Goal: Task Accomplishment & Management: Use online tool/utility

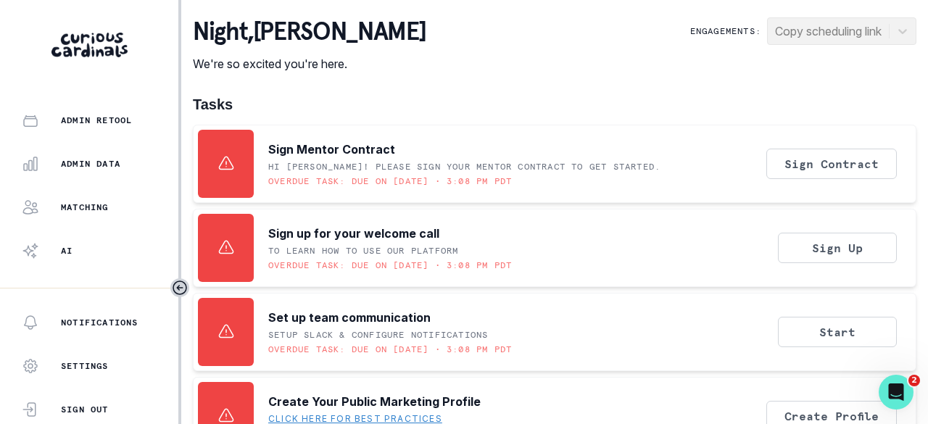
scroll to position [465, 0]
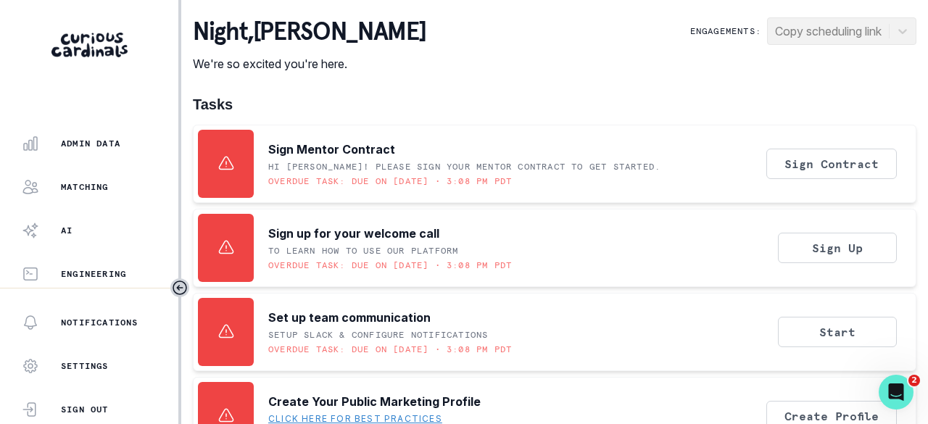
click at [99, 186] on p "Matching" at bounding box center [85, 187] width 48 height 12
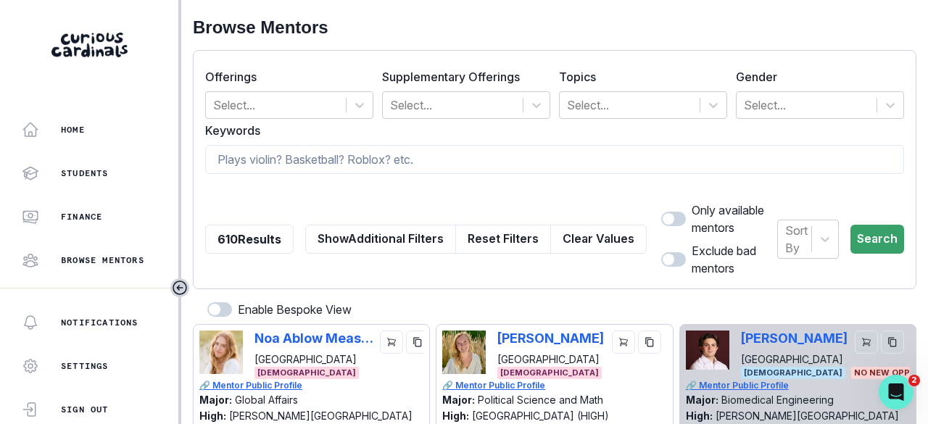
scroll to position [465, 0]
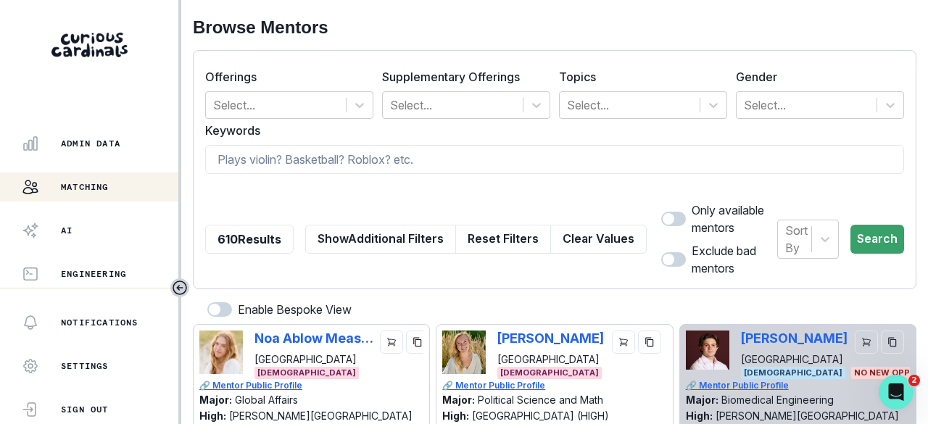
click at [101, 147] on p "Admin Data" at bounding box center [90, 144] width 59 height 12
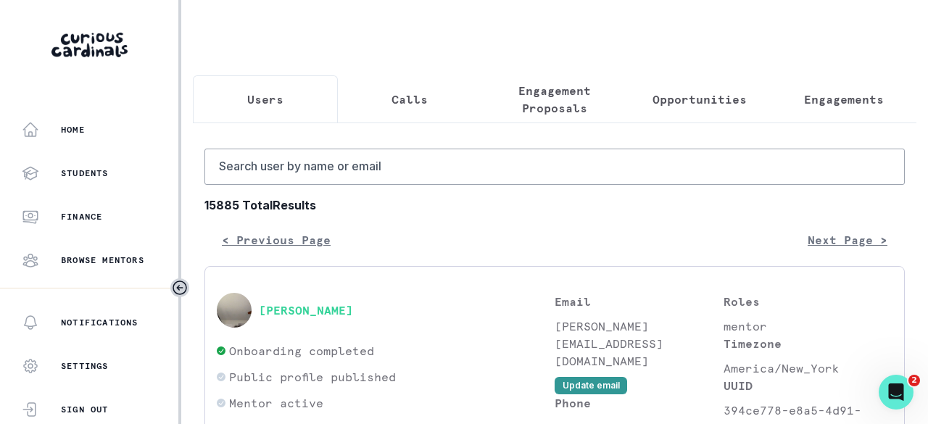
click at [821, 105] on p "Engagements" at bounding box center [844, 99] width 80 height 17
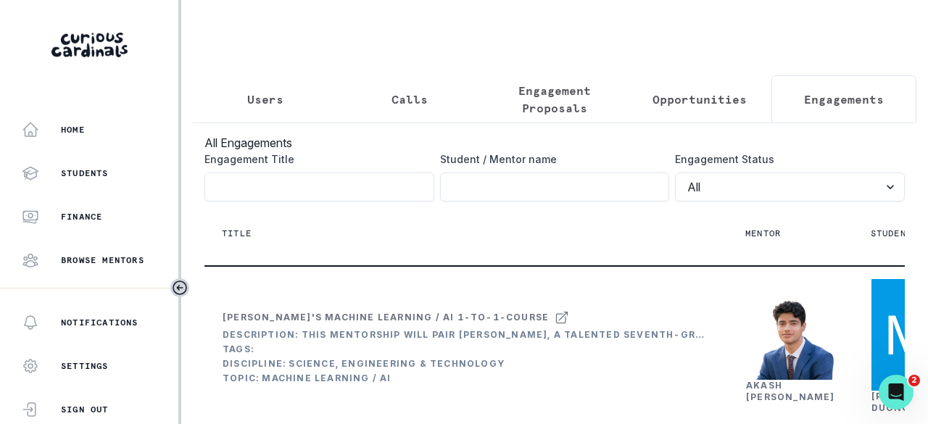
click at [458, 197] on input "Engagement Title" at bounding box center [555, 187] width 230 height 29
paste input "[PERSON_NAME]"
type input "[PERSON_NAME]"
click button "submit" at bounding box center [0, 0] width 0 height 0
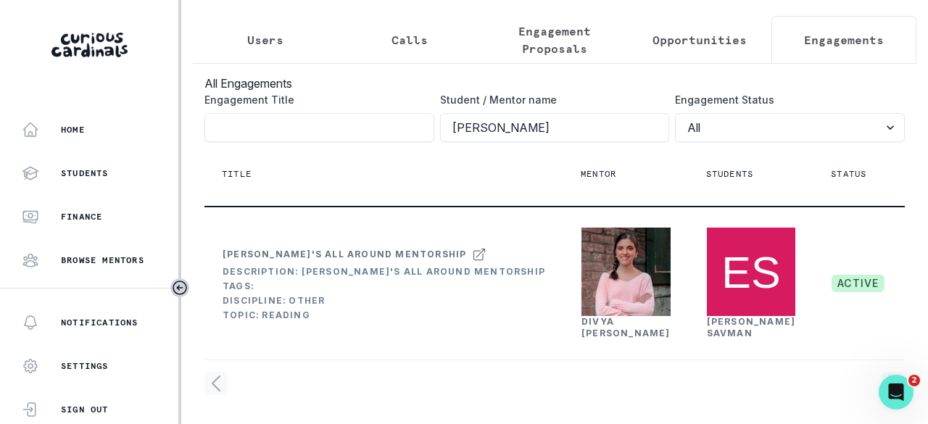
scroll to position [150, 0]
click at [582, 316] on div "[PERSON_NAME]" at bounding box center [626, 327] width 89 height 23
click at [582, 316] on link "[PERSON_NAME]" at bounding box center [626, 327] width 89 height 22
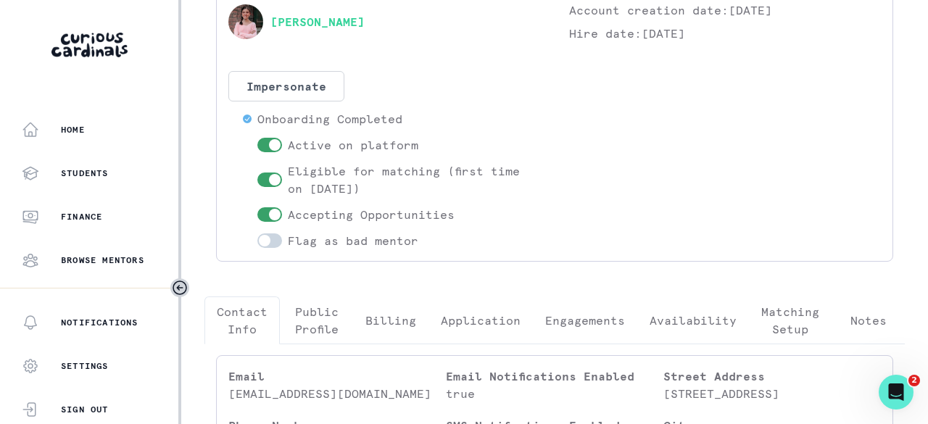
scroll to position [290, 0]
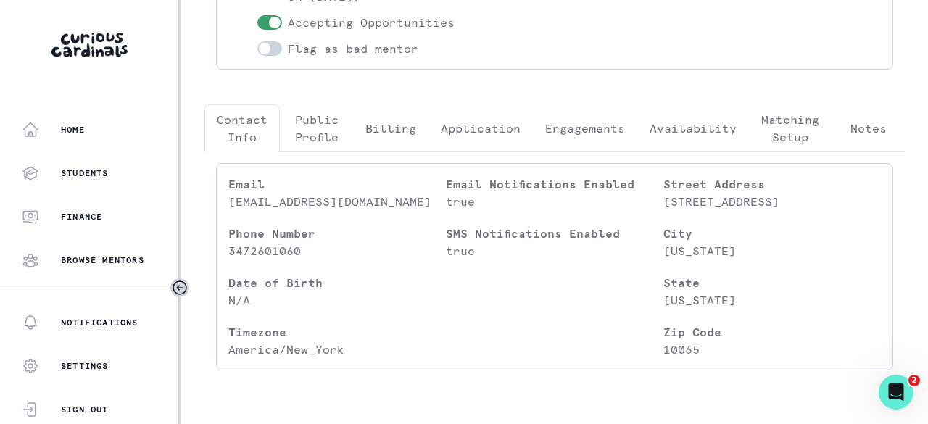
click at [596, 133] on p "Engagements" at bounding box center [585, 128] width 80 height 17
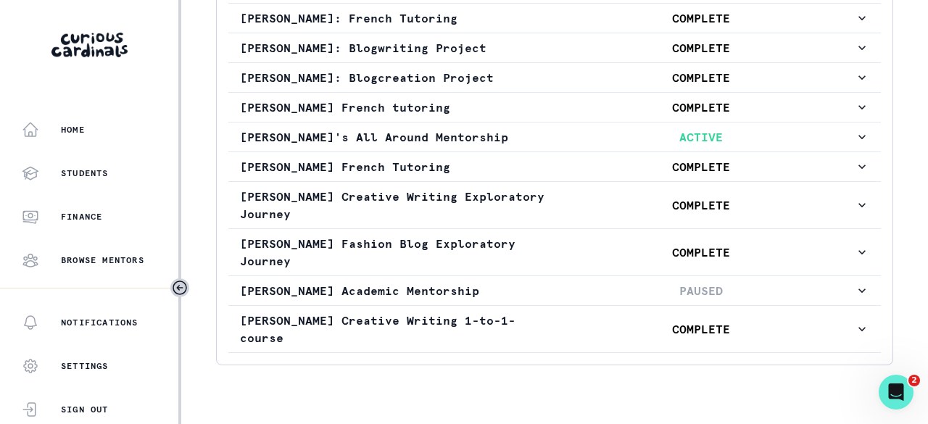
scroll to position [497, 0]
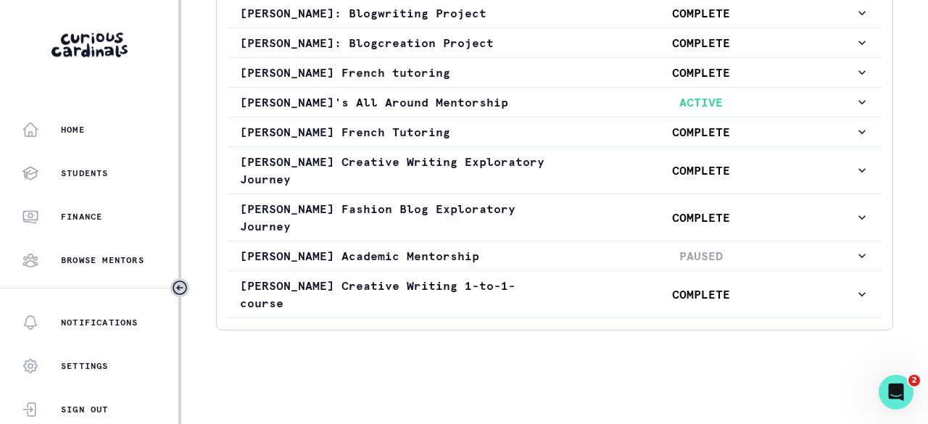
click at [538, 96] on p "[PERSON_NAME]'s All Around Mentorship" at bounding box center [393, 102] width 307 height 17
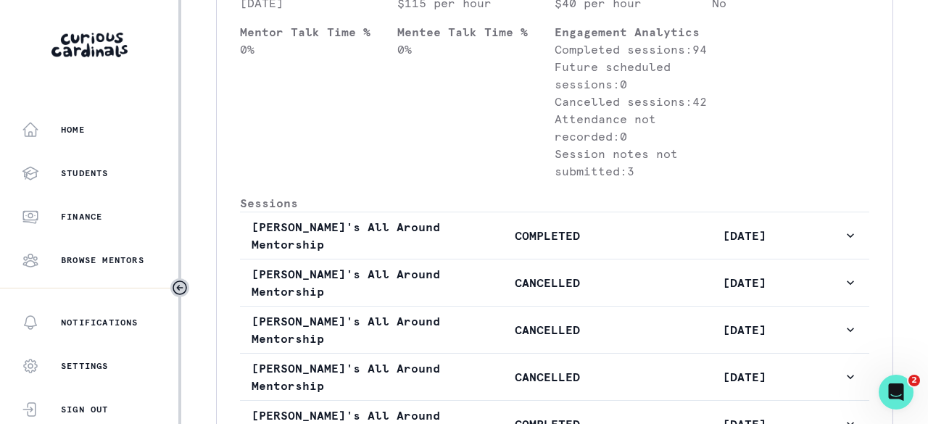
scroll to position [860, 0]
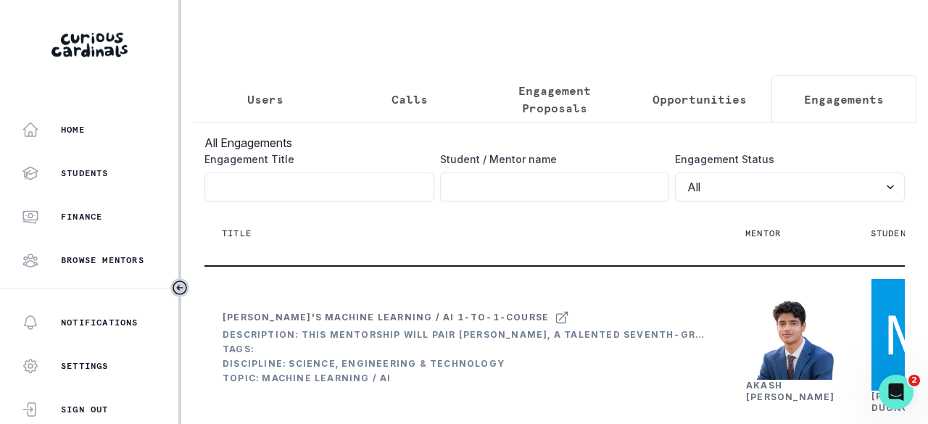
click at [537, 186] on input "Engagement Title" at bounding box center [555, 187] width 230 height 29
paste input "[PERSON_NAME]"
type input "[PERSON_NAME]"
click button "submit" at bounding box center [0, 0] width 0 height 0
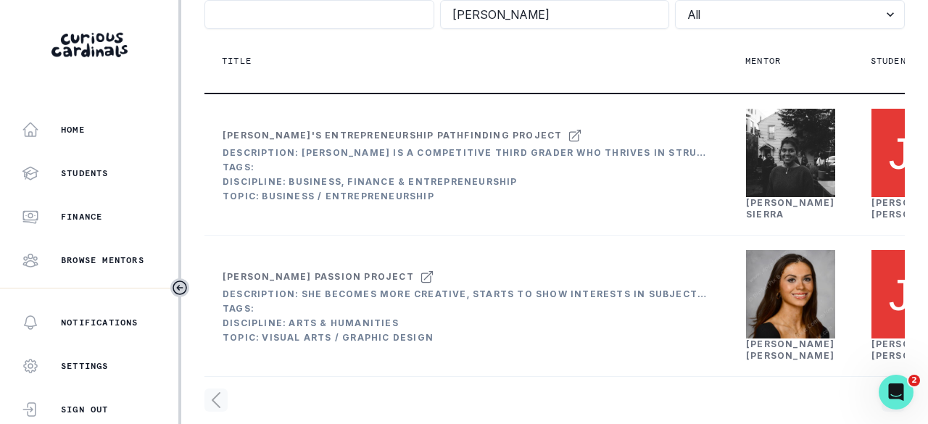
scroll to position [218, 0]
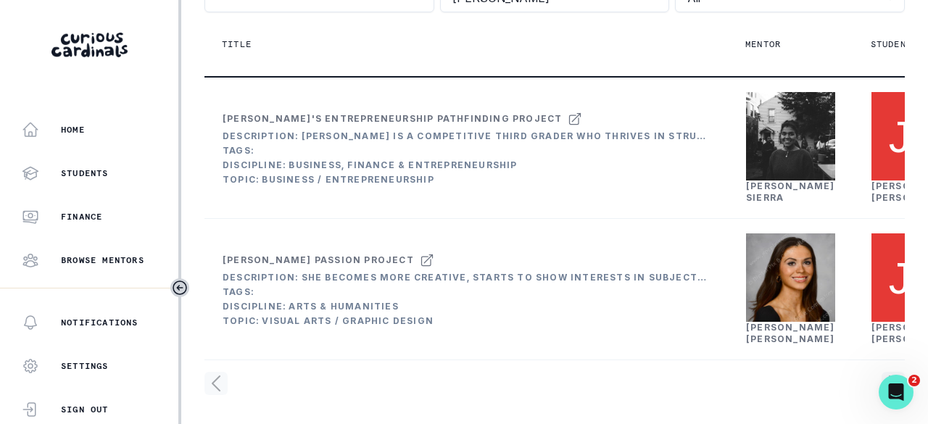
click at [761, 203] on link "[PERSON_NAME]" at bounding box center [790, 192] width 89 height 22
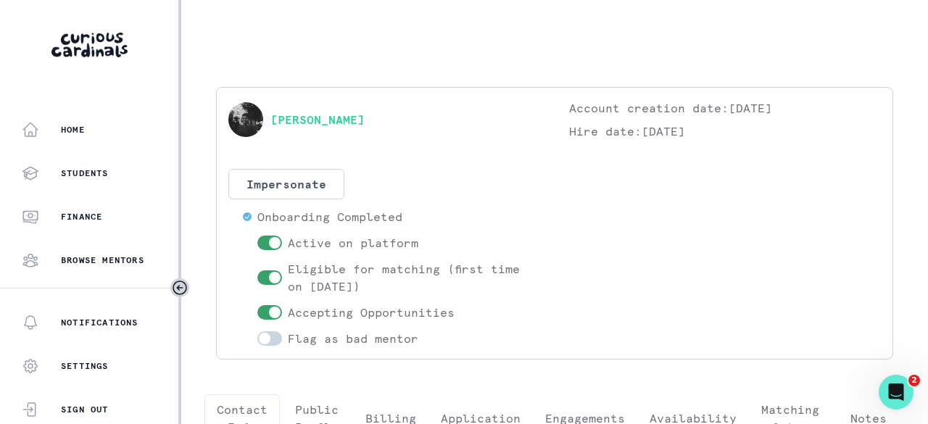
scroll to position [145, 0]
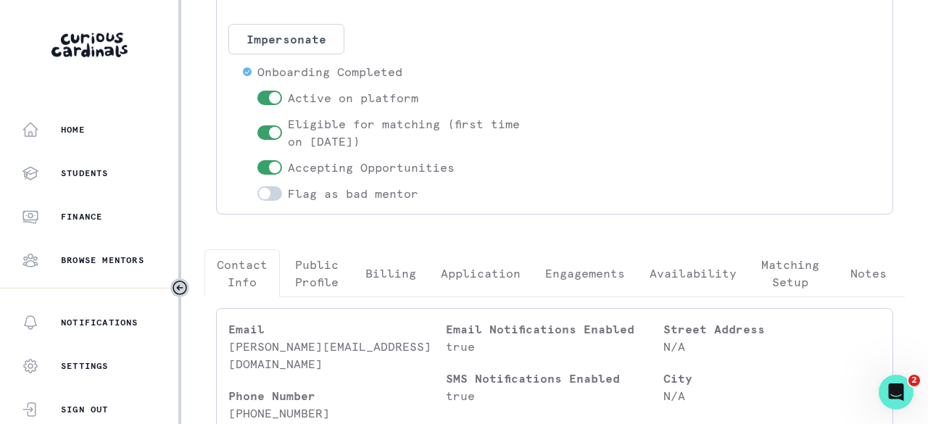
click at [576, 276] on p "Engagements" at bounding box center [585, 273] width 80 height 17
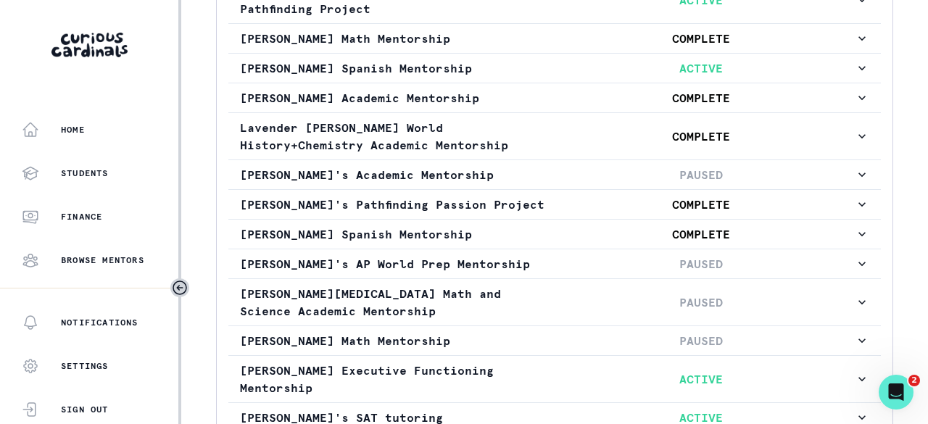
scroll to position [476, 0]
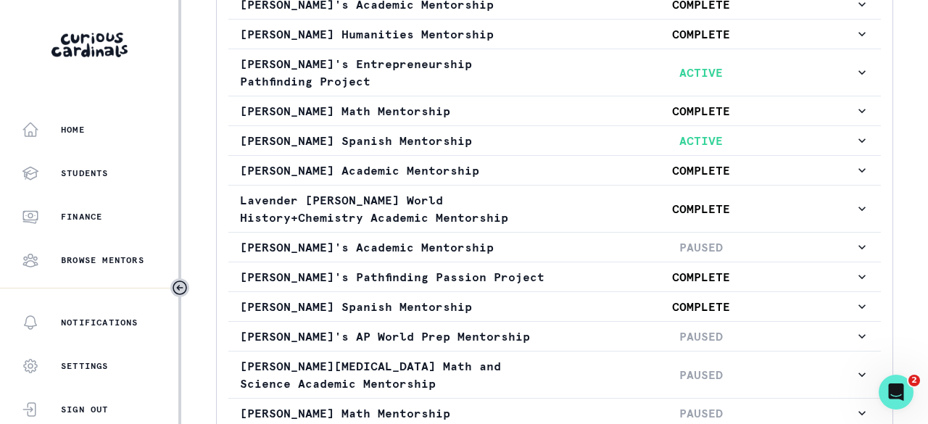
click at [590, 66] on p "ACTIVE" at bounding box center [700, 72] width 307 height 17
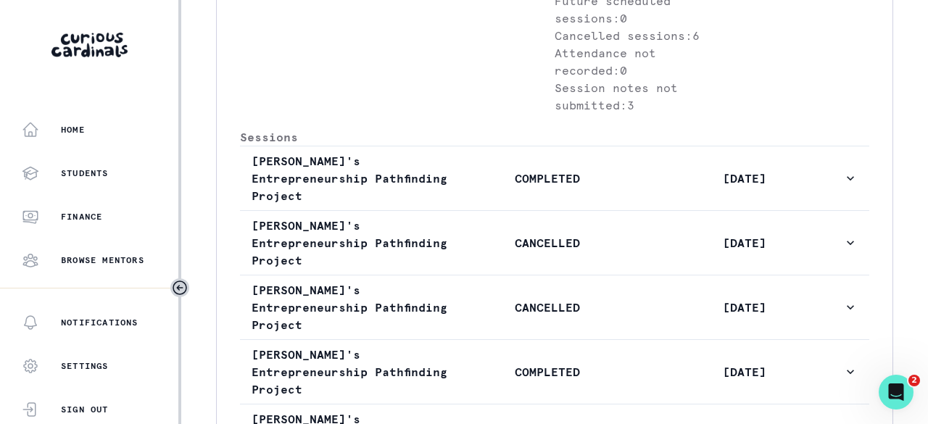
scroll to position [766, 0]
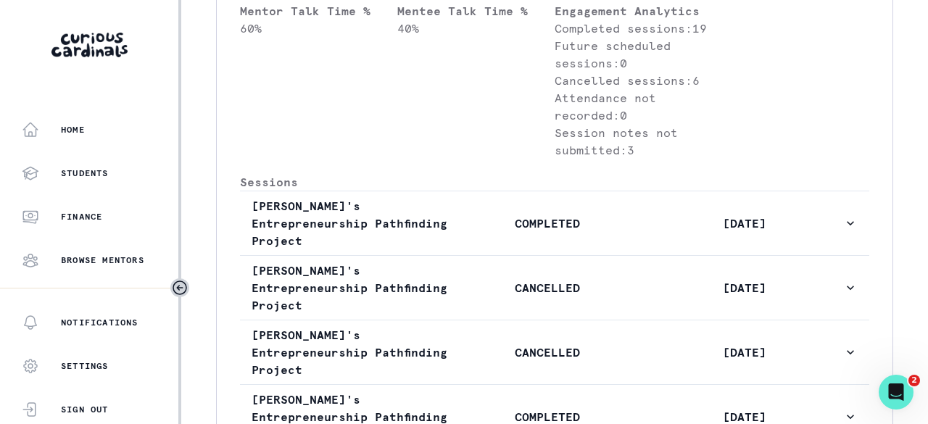
click at [508, 232] on p "COMPLETED" at bounding box center [547, 223] width 197 height 17
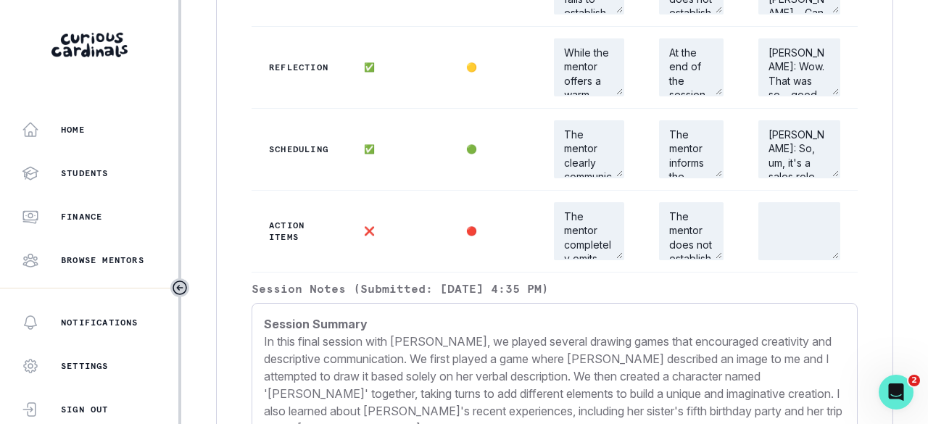
scroll to position [1709, 0]
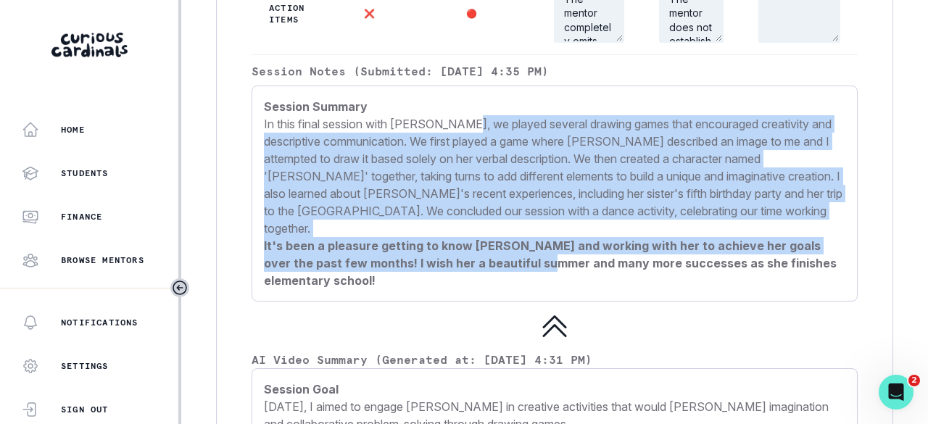
drag, startPoint x: 455, startPoint y: 156, endPoint x: 493, endPoint y: 279, distance: 128.9
click at [493, 279] on p "Session Summary In this final session with [PERSON_NAME], we played several dra…" at bounding box center [555, 193] width 582 height 191
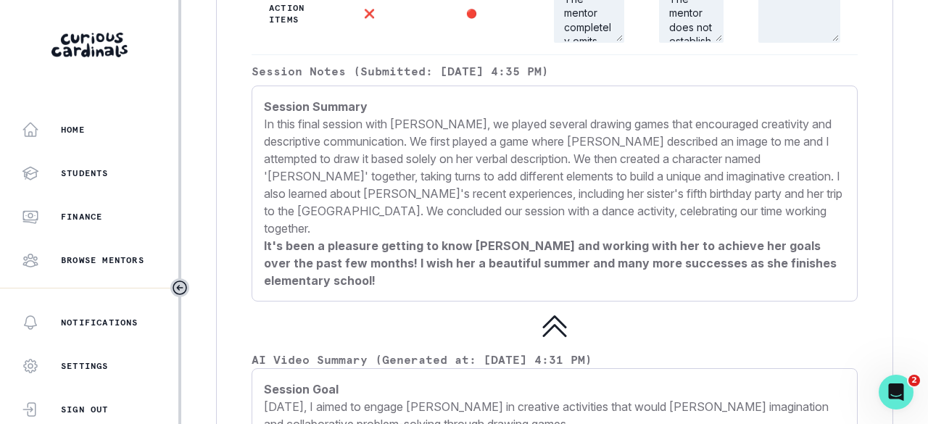
click at [535, 277] on strong "It's been a pleasure getting to know [PERSON_NAME] and working with her to achi…" at bounding box center [550, 263] width 573 height 49
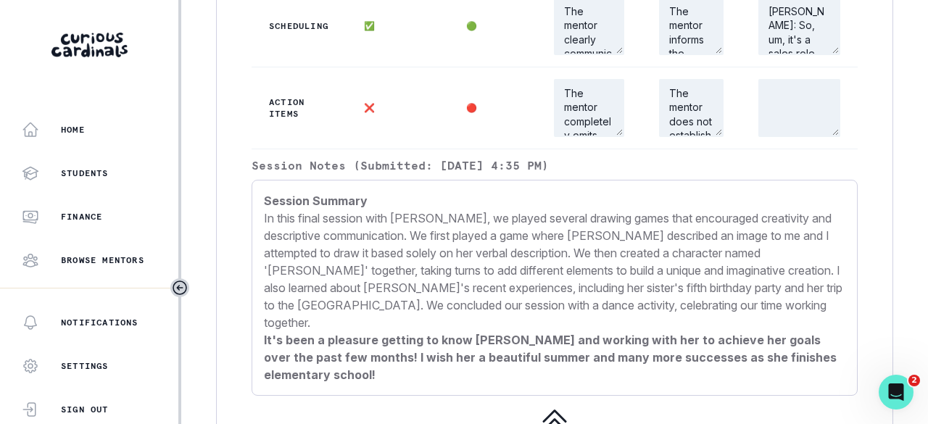
scroll to position [1637, 0]
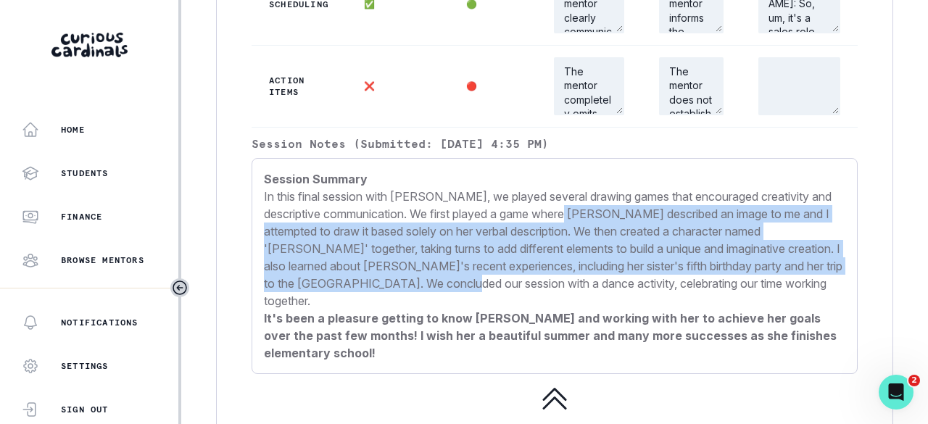
drag, startPoint x: 610, startPoint y: 245, endPoint x: 594, endPoint y: 320, distance: 76.4
click at [594, 310] on p "In this final session with [PERSON_NAME], we played several drawing games that …" at bounding box center [555, 249] width 582 height 122
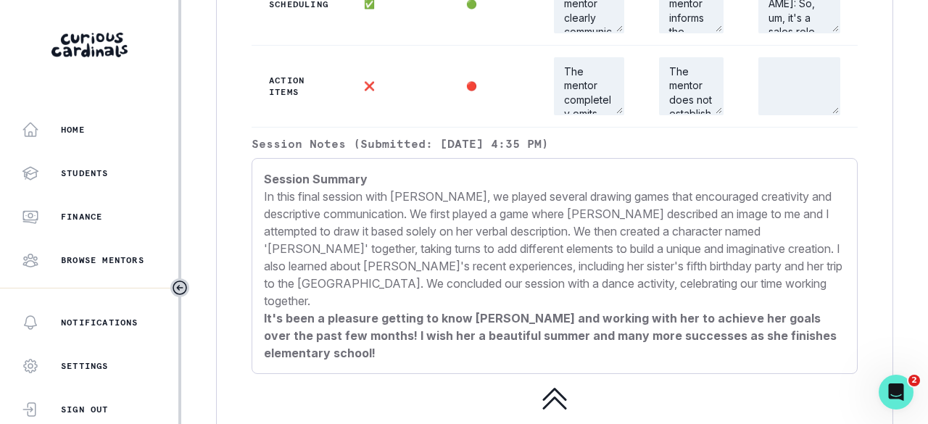
click at [634, 310] on p "In this final session with [PERSON_NAME], we played several drawing games that …" at bounding box center [555, 249] width 582 height 122
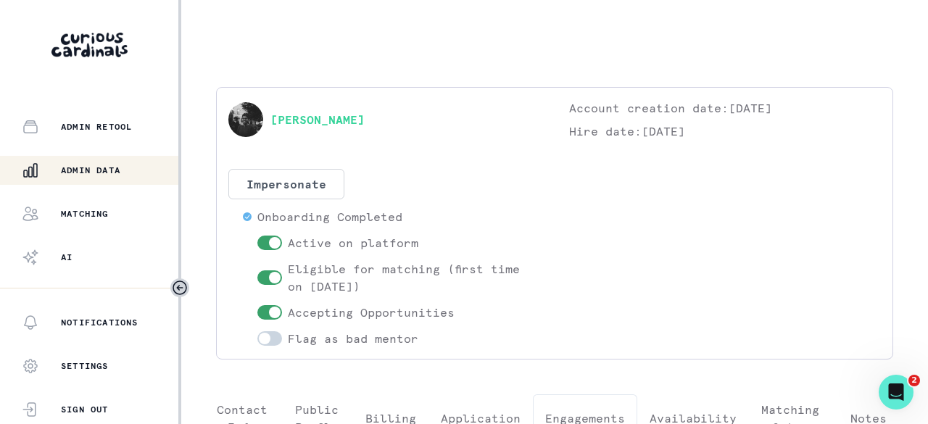
scroll to position [465, 0]
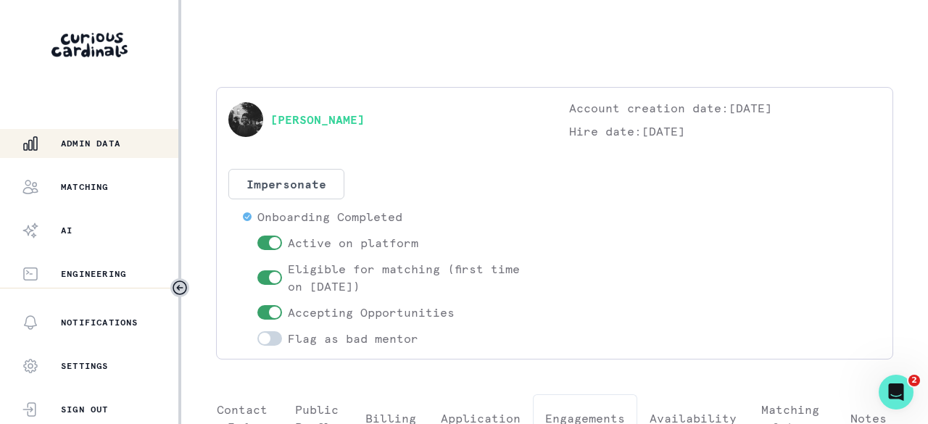
click at [96, 144] on p "Admin Data" at bounding box center [90, 144] width 59 height 12
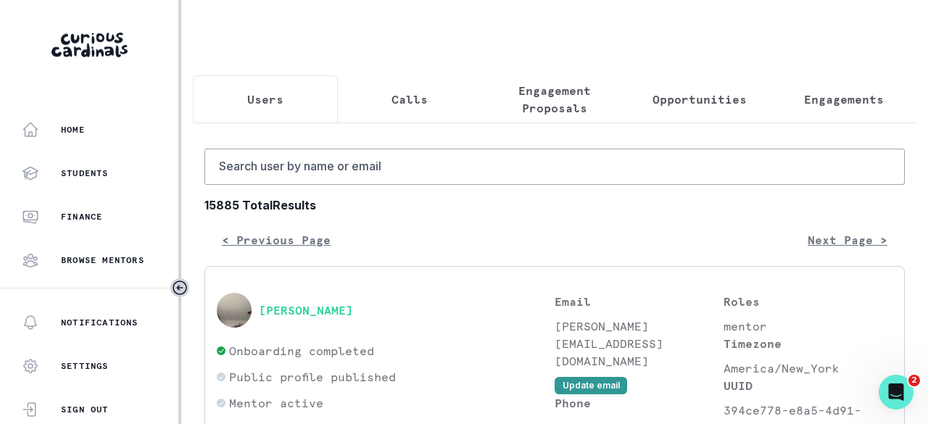
click at [812, 96] on p "Engagements" at bounding box center [844, 99] width 80 height 17
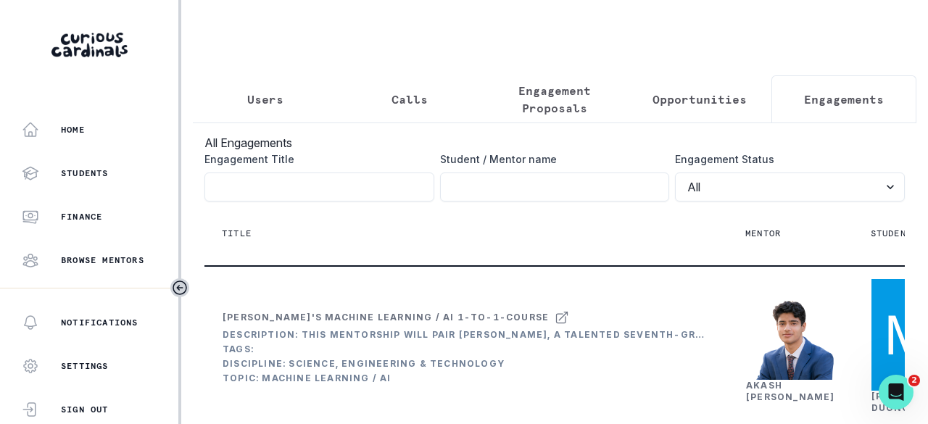
click at [514, 201] on input "Engagement Title" at bounding box center [555, 187] width 230 height 29
paste input "[PERSON_NAME]"
type input "[PERSON_NAME]"
click button "submit" at bounding box center [0, 0] width 0 height 0
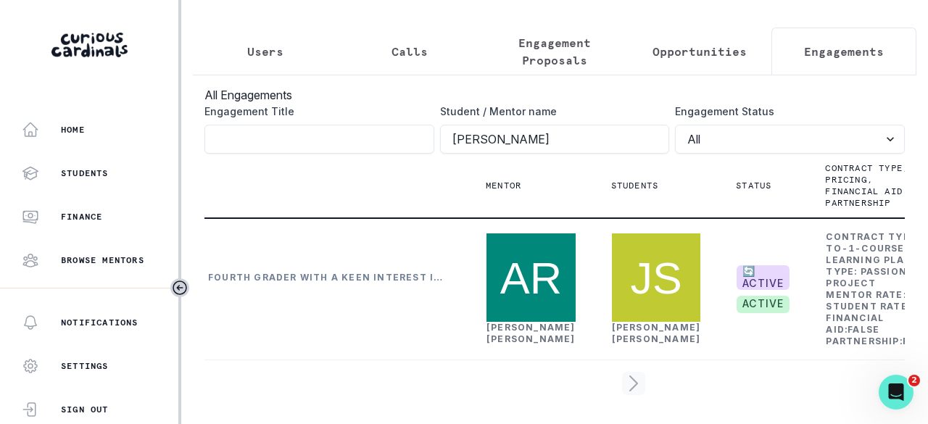
scroll to position [0, 272]
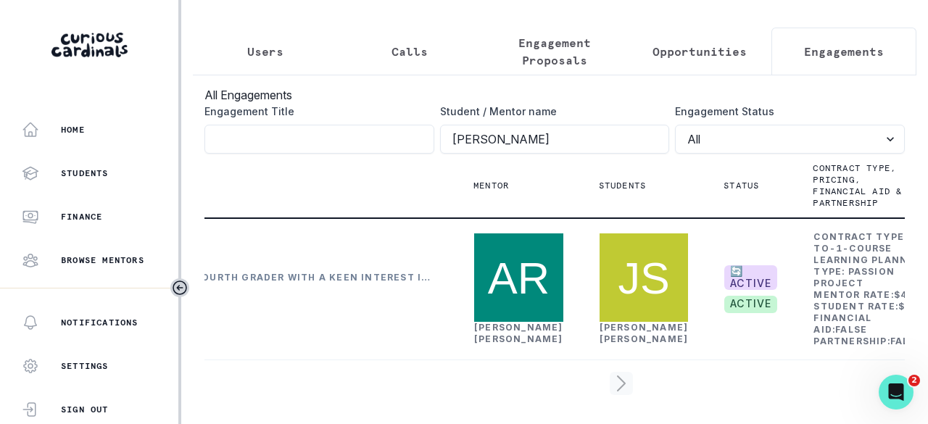
click at [494, 322] on div "[PERSON_NAME]" at bounding box center [518, 333] width 89 height 23
click at [494, 322] on link "[PERSON_NAME]" at bounding box center [518, 333] width 89 height 22
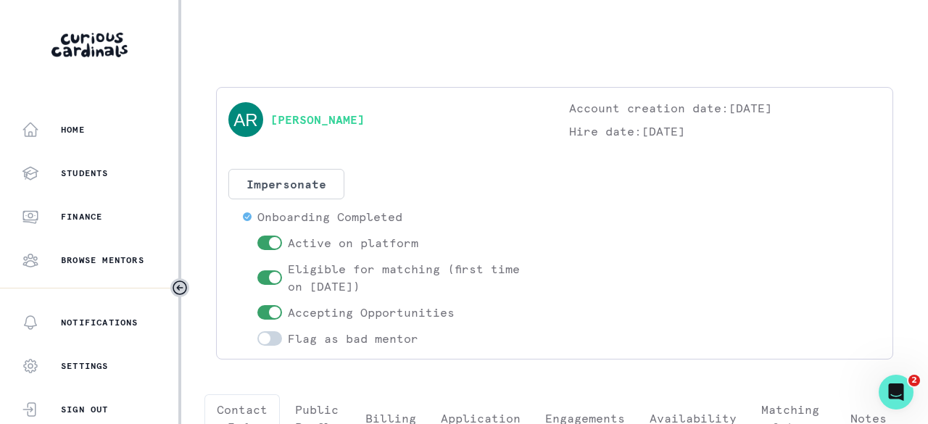
click at [588, 413] on p "Engagements" at bounding box center [585, 418] width 80 height 17
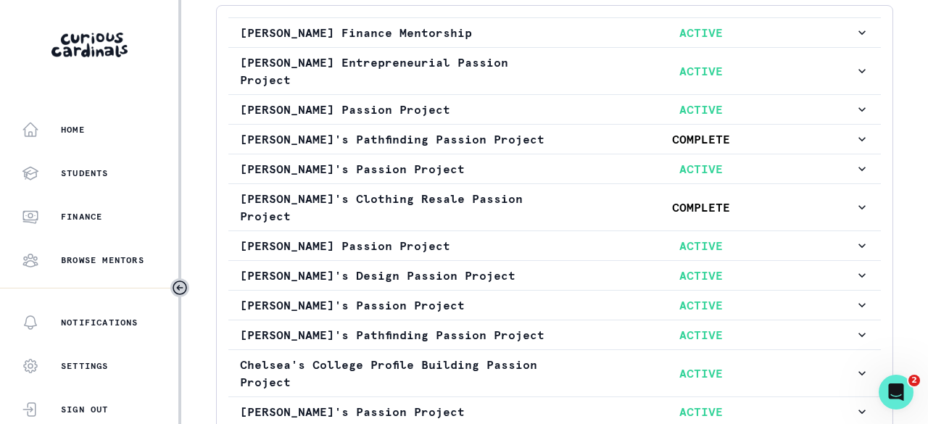
scroll to position [435, 0]
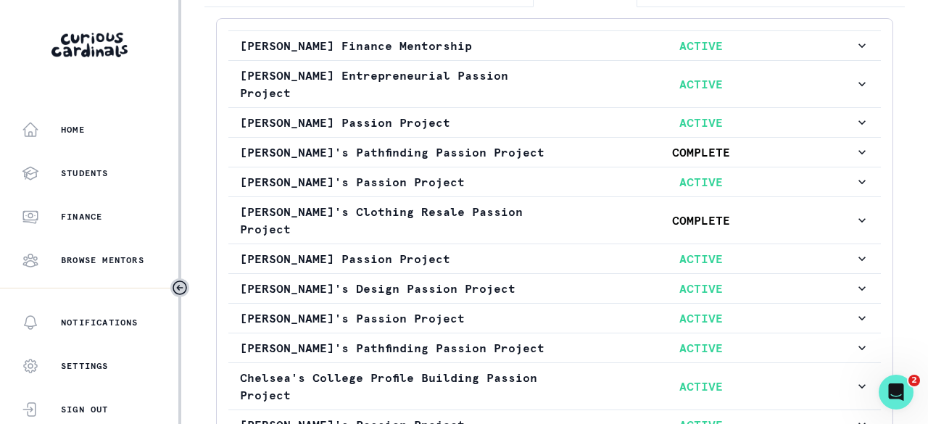
click at [468, 125] on p "[PERSON_NAME] Passion Project" at bounding box center [393, 122] width 307 height 17
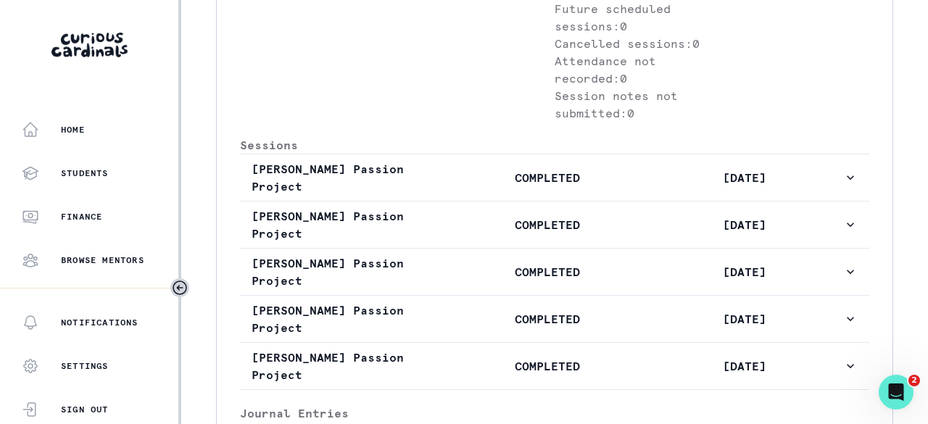
scroll to position [798, 0]
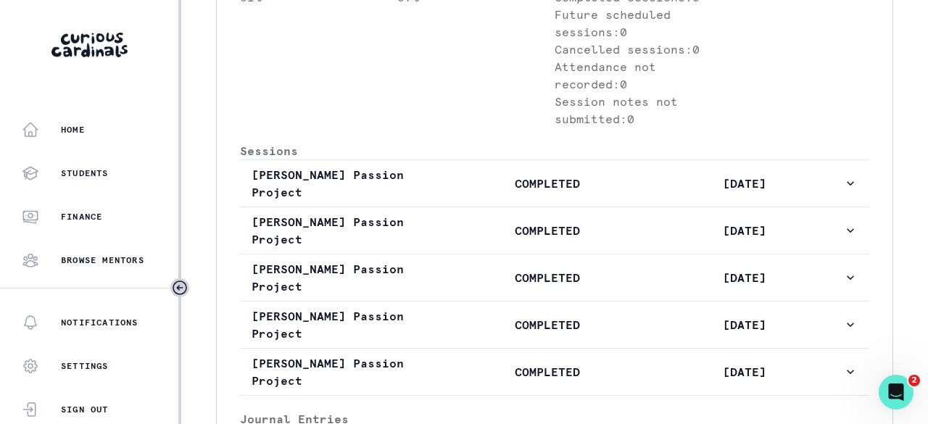
click at [487, 192] on p "COMPLETED" at bounding box center [547, 183] width 197 height 17
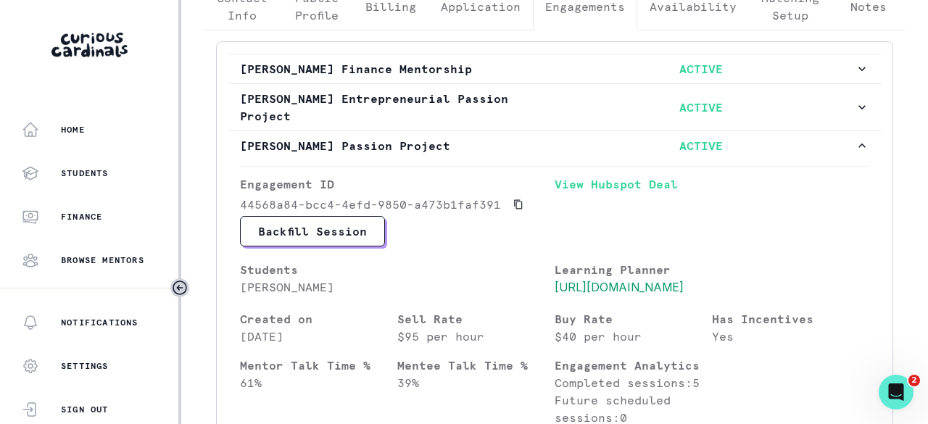
scroll to position [290, 0]
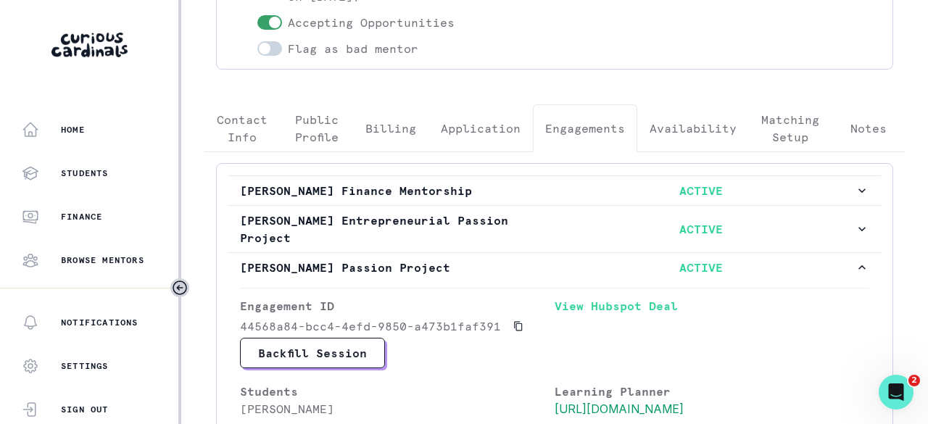
click at [515, 267] on p "[PERSON_NAME] Passion Project" at bounding box center [393, 267] width 307 height 17
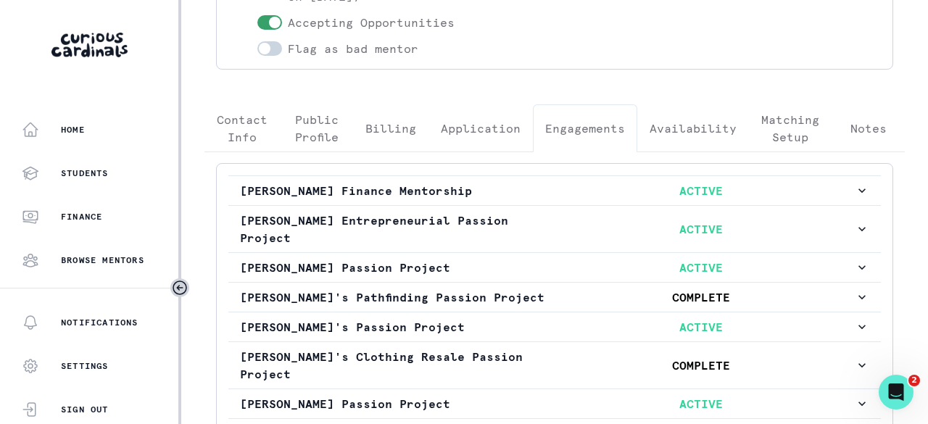
click at [551, 259] on p "ACTIVE" at bounding box center [700, 267] width 307 height 17
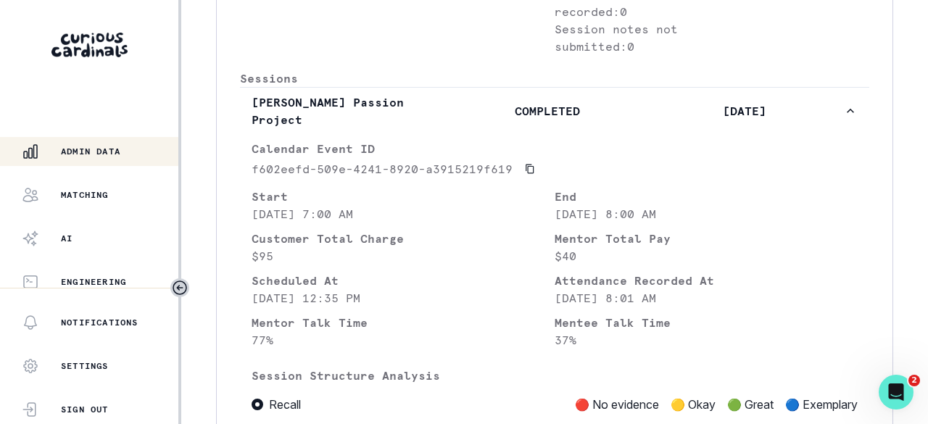
scroll to position [465, 0]
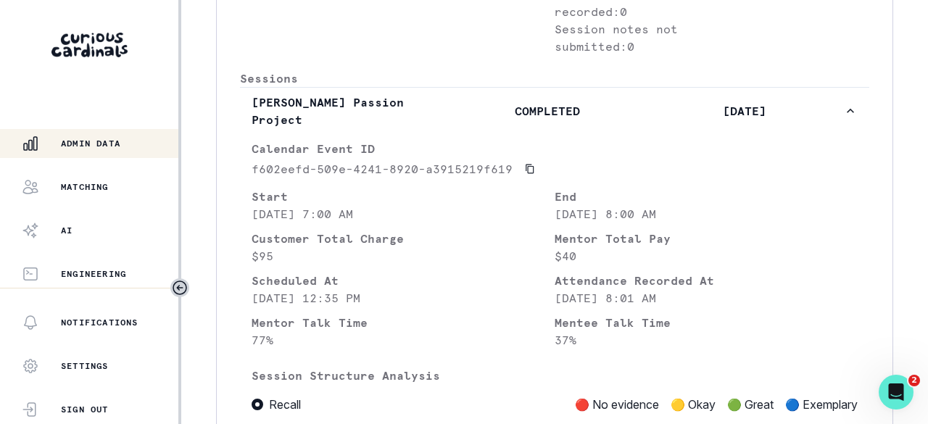
click at [104, 143] on p "Admin Data" at bounding box center [90, 144] width 59 height 12
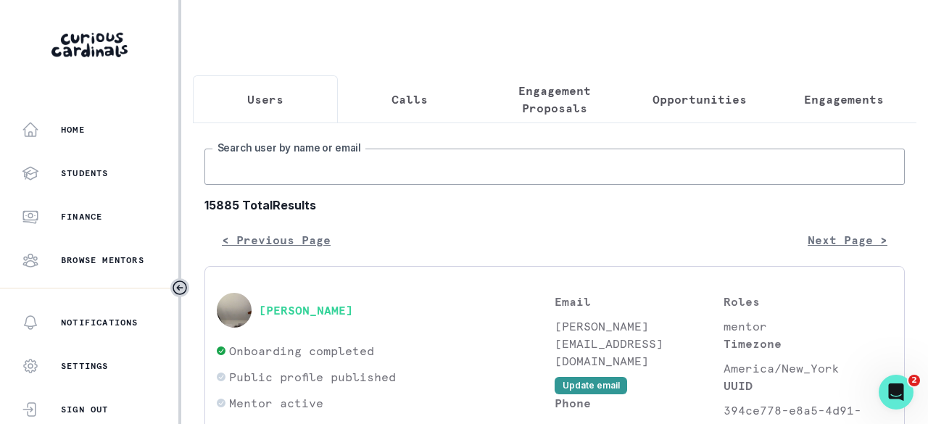
click at [255, 178] on input "Search user by name or email" at bounding box center [554, 167] width 700 height 36
paste input "[PERSON_NAME]"
type input "[PERSON_NAME]"
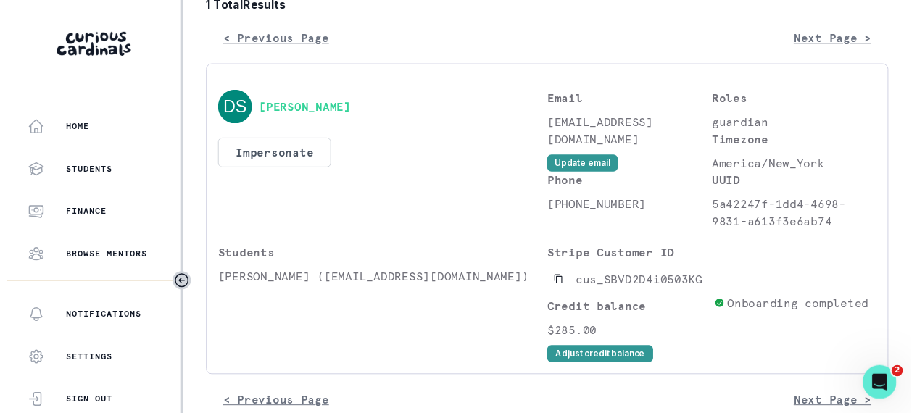
scroll to position [218, 0]
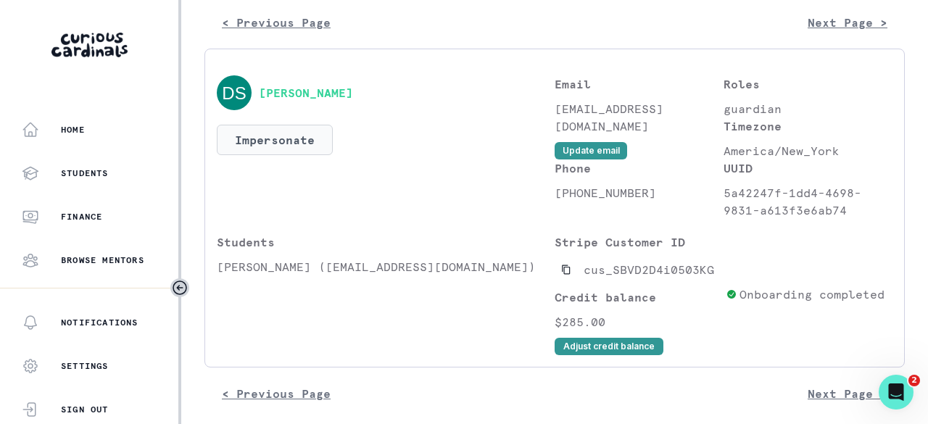
click at [297, 152] on button "Impersonate" at bounding box center [275, 140] width 116 height 30
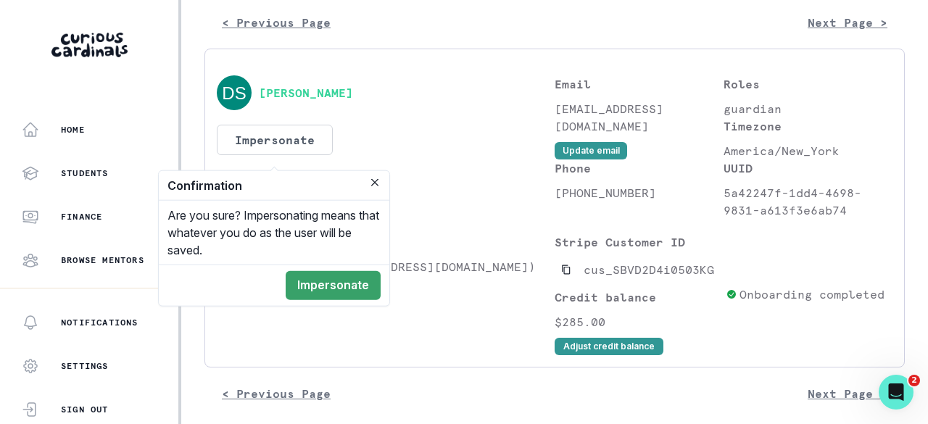
click at [311, 276] on button "Impersonate" at bounding box center [333, 285] width 95 height 29
